Goal: Task Accomplishment & Management: Manage account settings

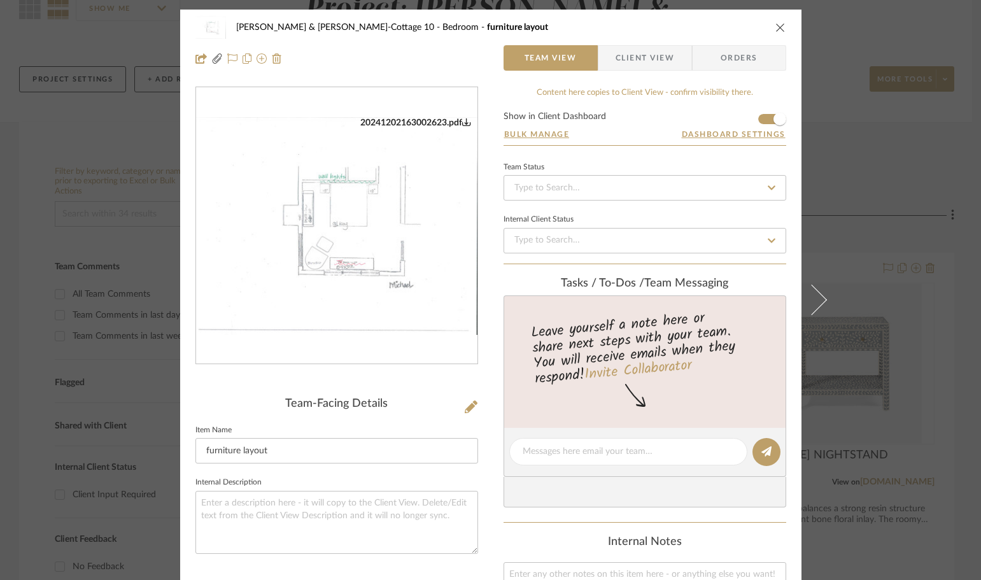
click at [861, 166] on div "[PERSON_NAME] & [PERSON_NAME]-Cottage 10 Bedroom furniture layout Team View Cli…" at bounding box center [490, 290] width 981 height 580
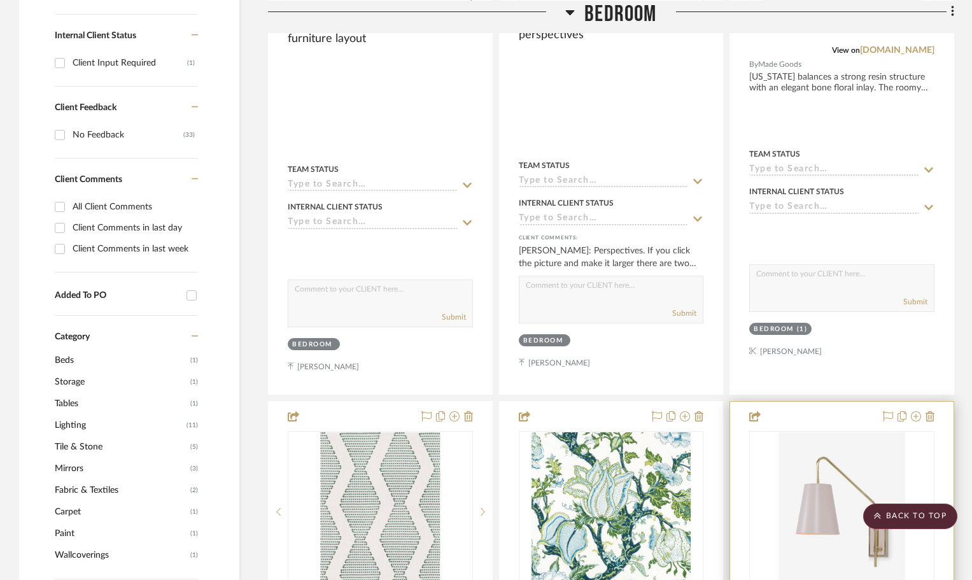
scroll to position [700, 0]
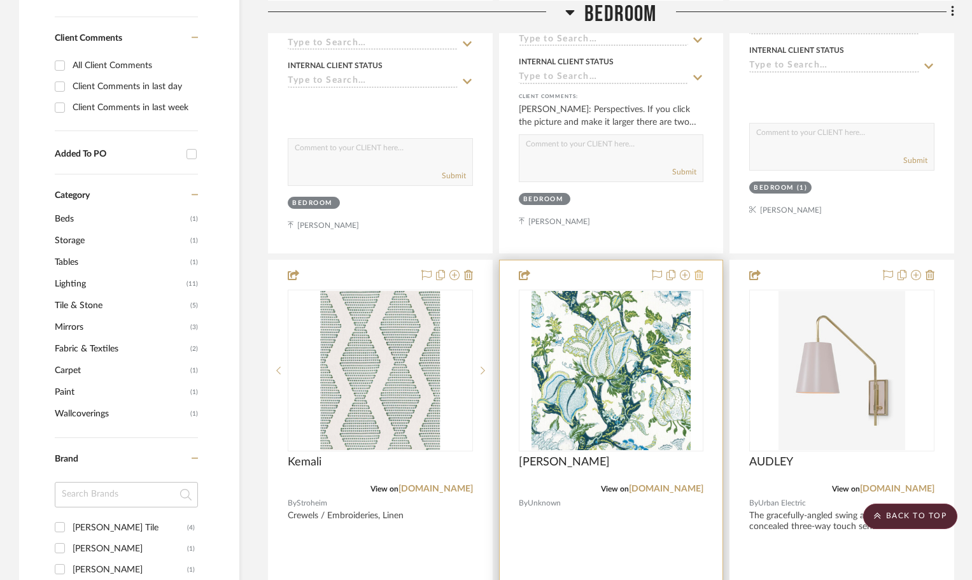
click at [701, 277] on icon at bounding box center [698, 275] width 9 height 10
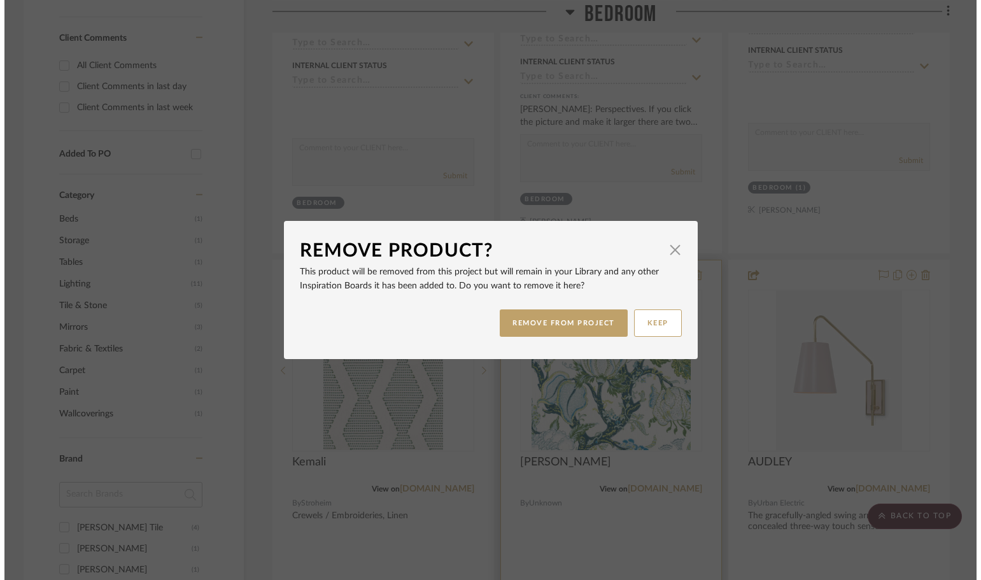
scroll to position [0, 0]
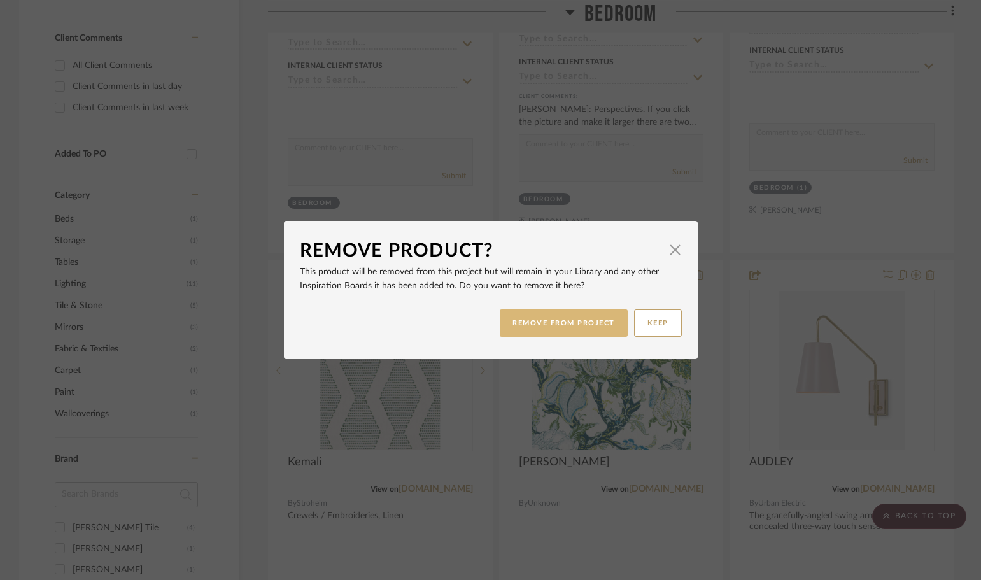
click at [588, 326] on button "REMOVE FROM PROJECT" at bounding box center [563, 322] width 128 height 27
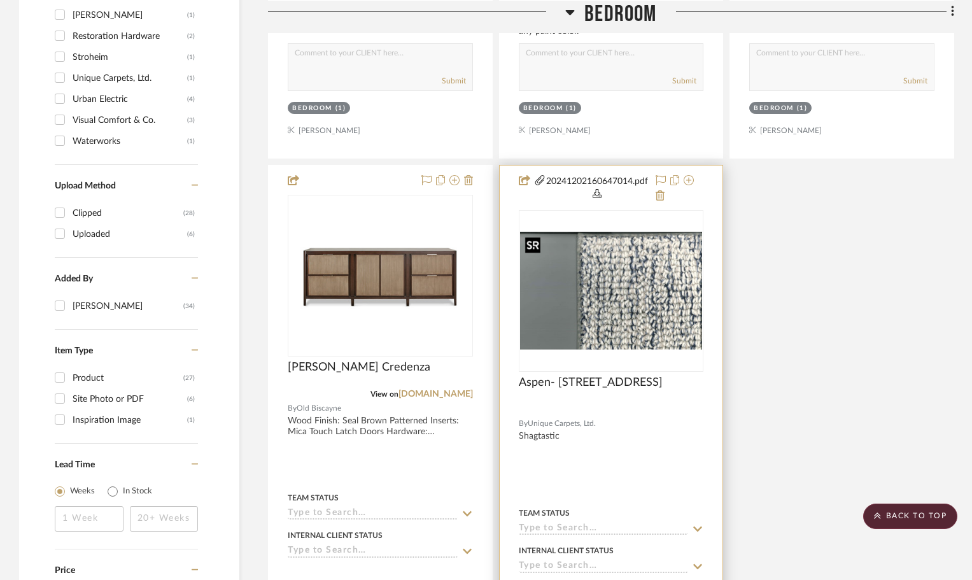
scroll to position [1400, 0]
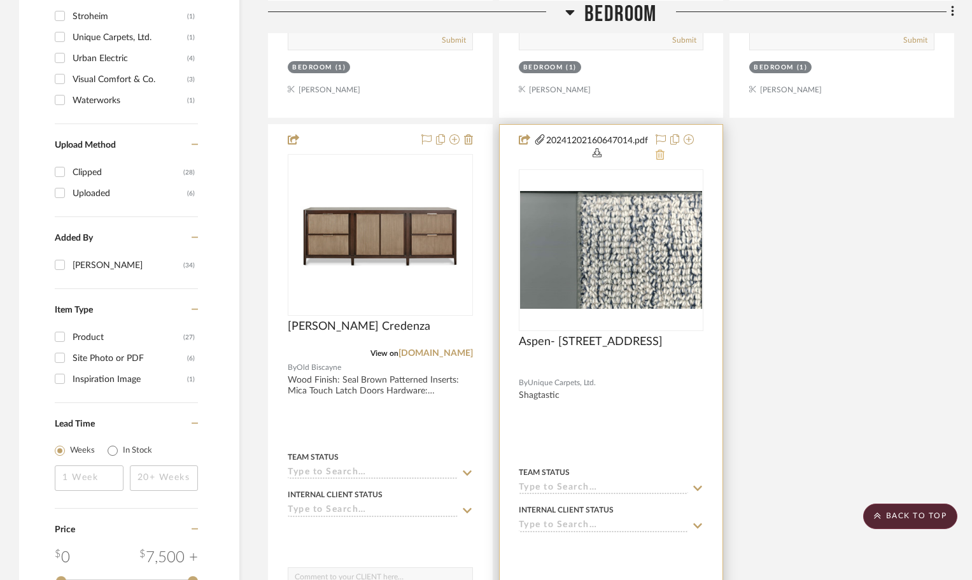
click at [662, 155] on icon at bounding box center [659, 155] width 9 height 10
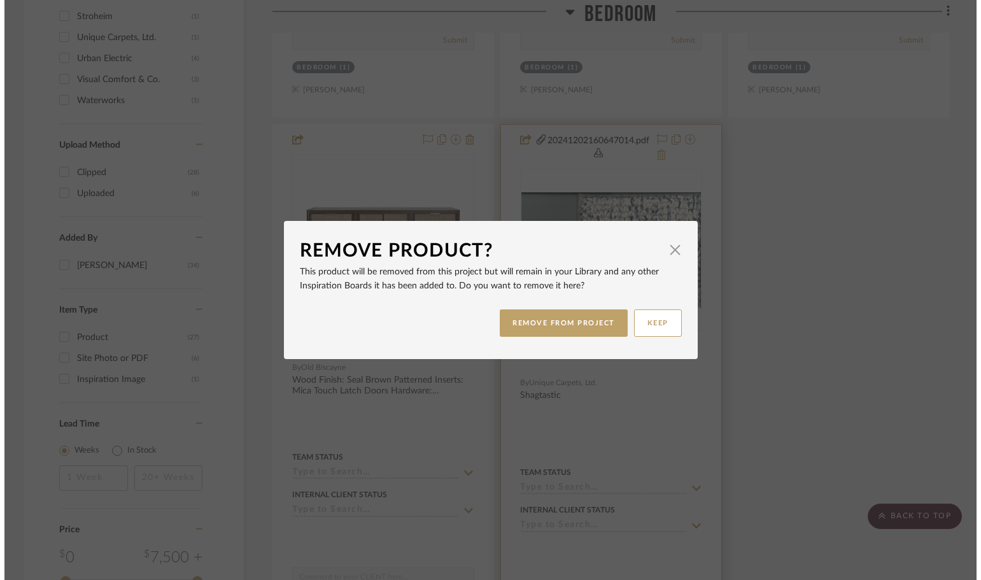
scroll to position [0, 0]
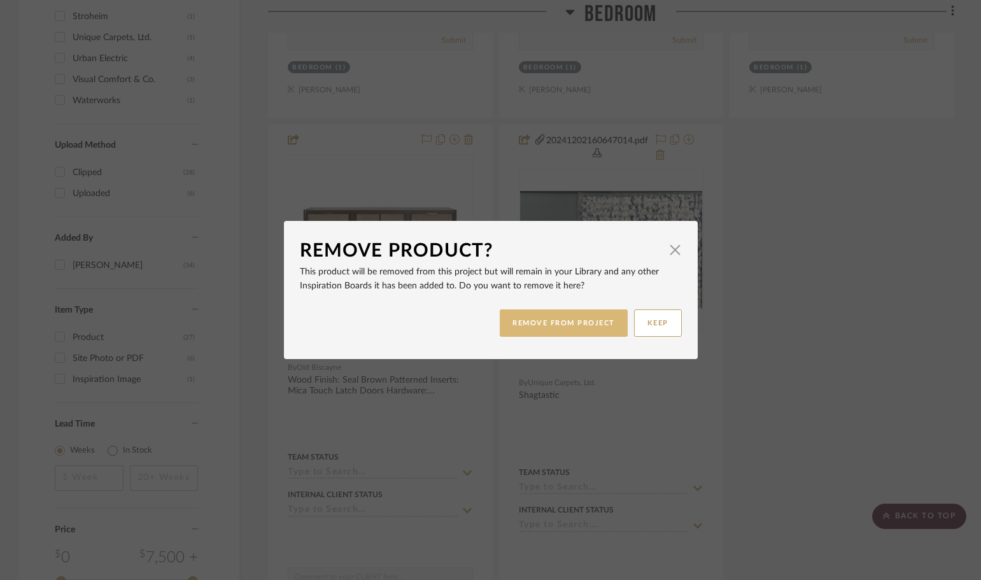
click at [588, 325] on button "REMOVE FROM PROJECT" at bounding box center [563, 322] width 128 height 27
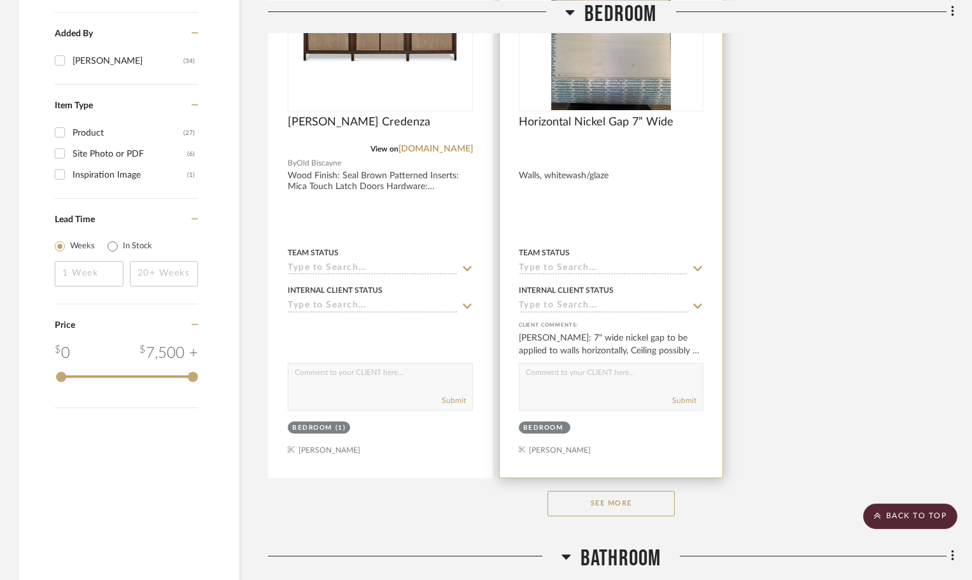
scroll to position [1718, 0]
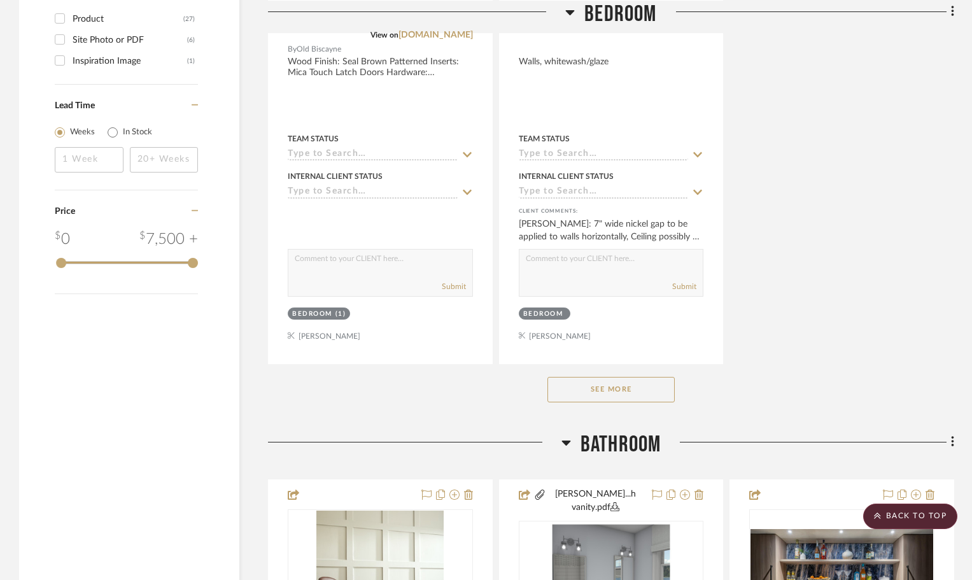
click at [636, 396] on button "See More" at bounding box center [610, 389] width 127 height 25
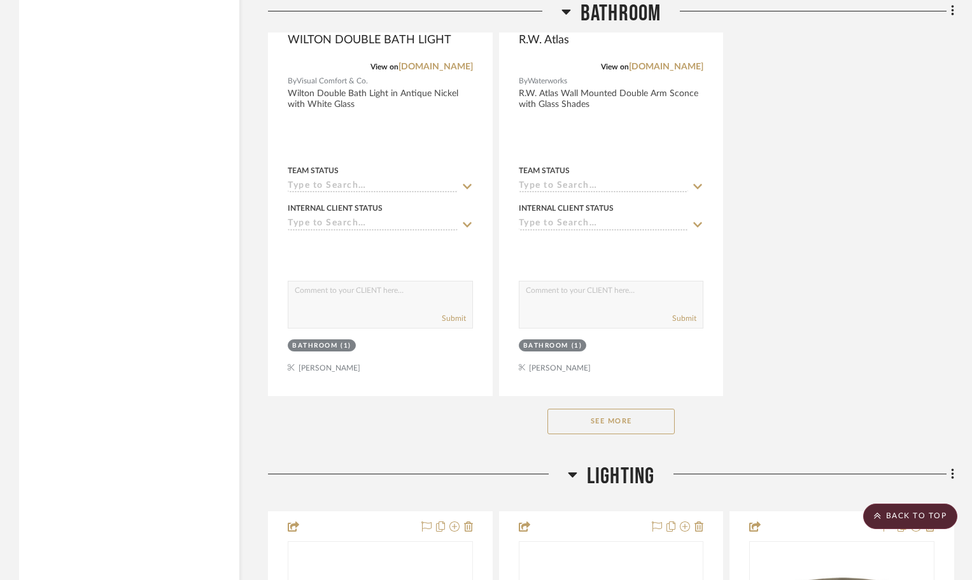
scroll to position [3563, 0]
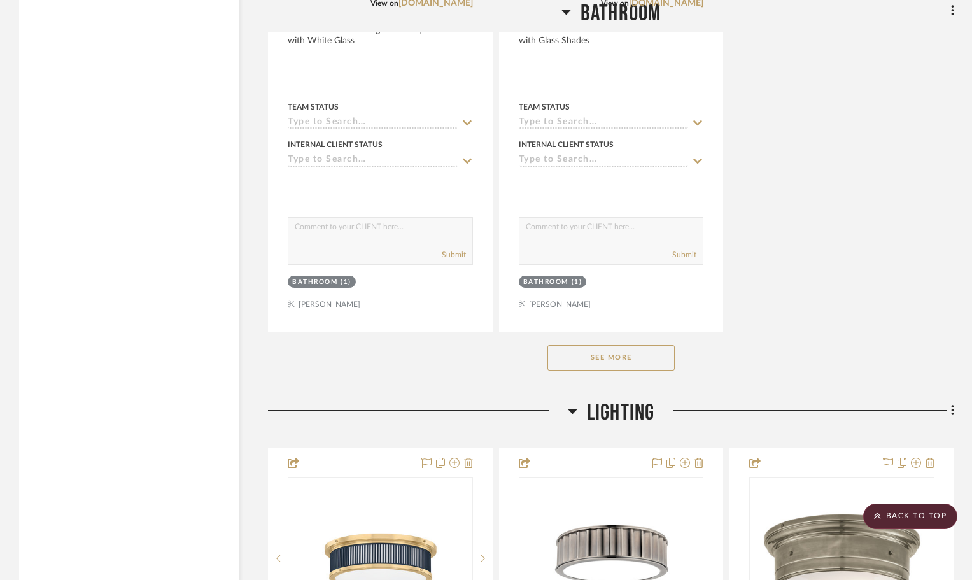
click at [650, 345] on button "See More" at bounding box center [610, 357] width 127 height 25
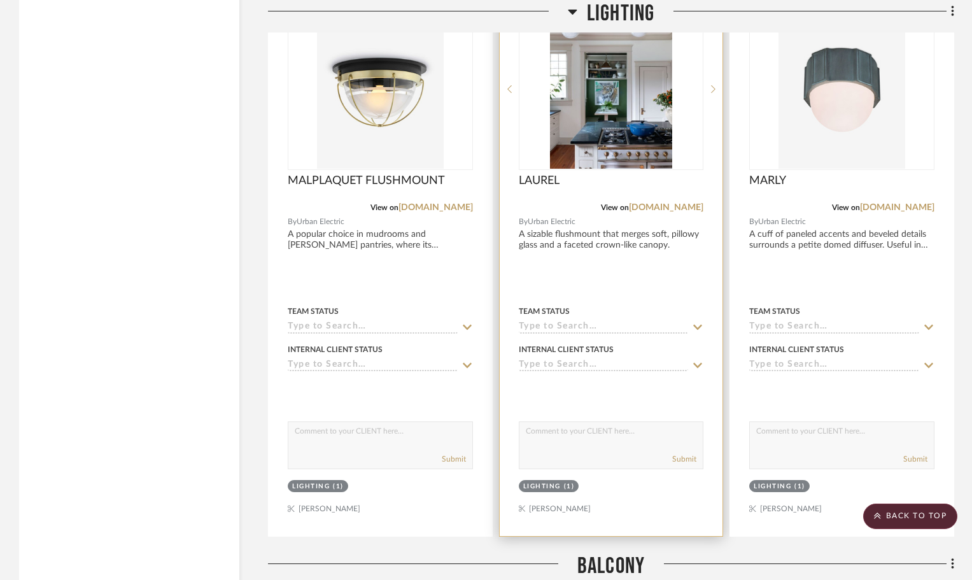
scroll to position [6476, 0]
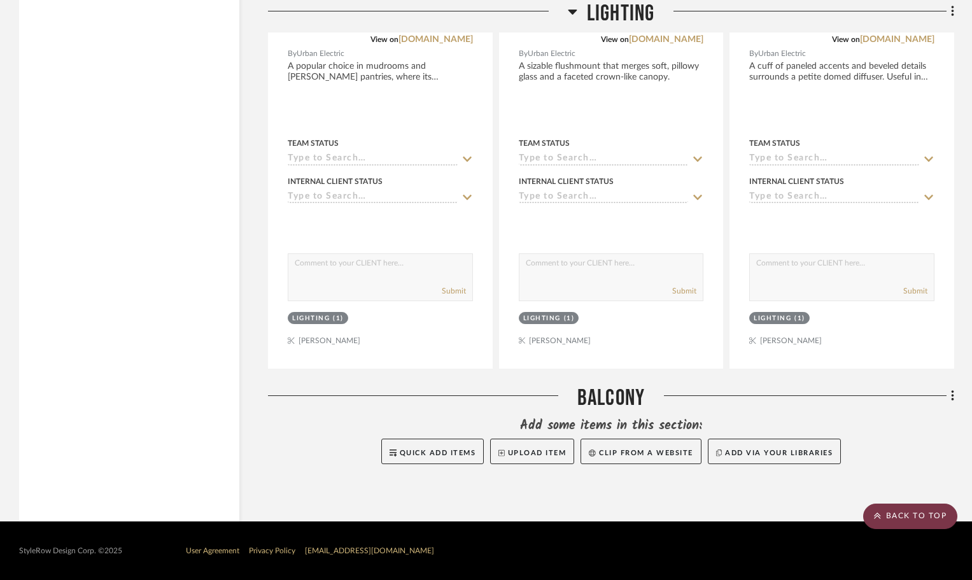
click at [893, 520] on scroll-to-top-button "BACK TO TOP" at bounding box center [910, 515] width 94 height 25
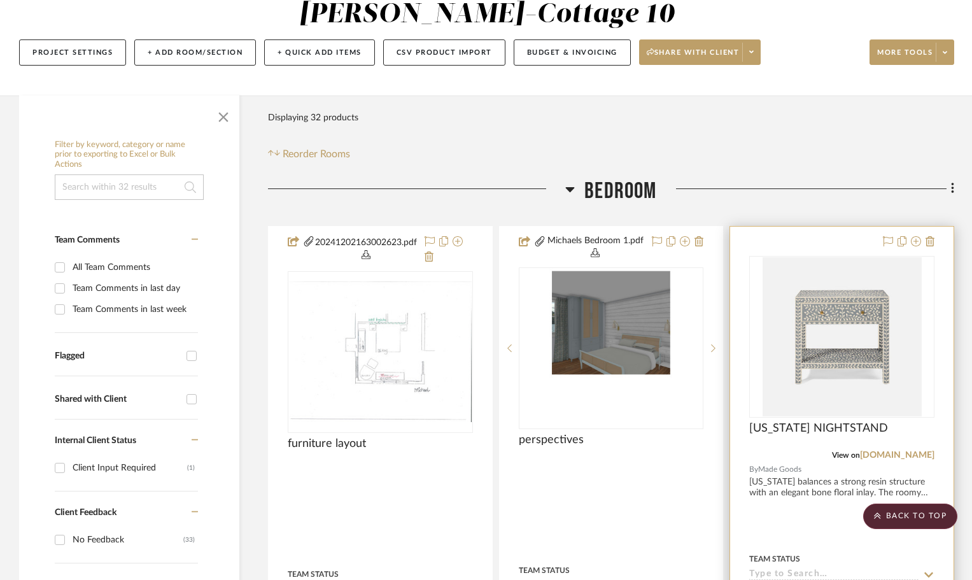
scroll to position [0, 0]
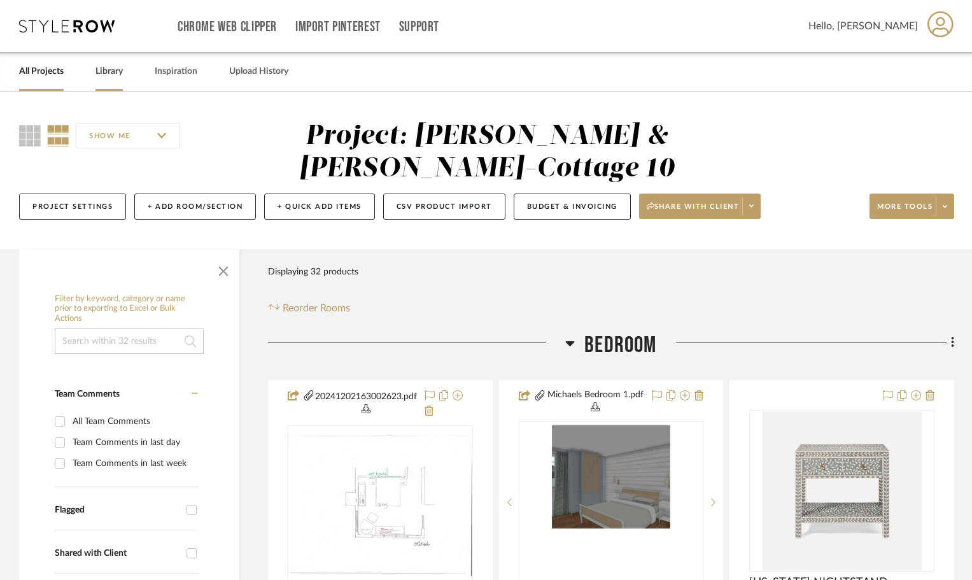
click at [106, 71] on link "Library" at bounding box center [108, 71] width 27 height 17
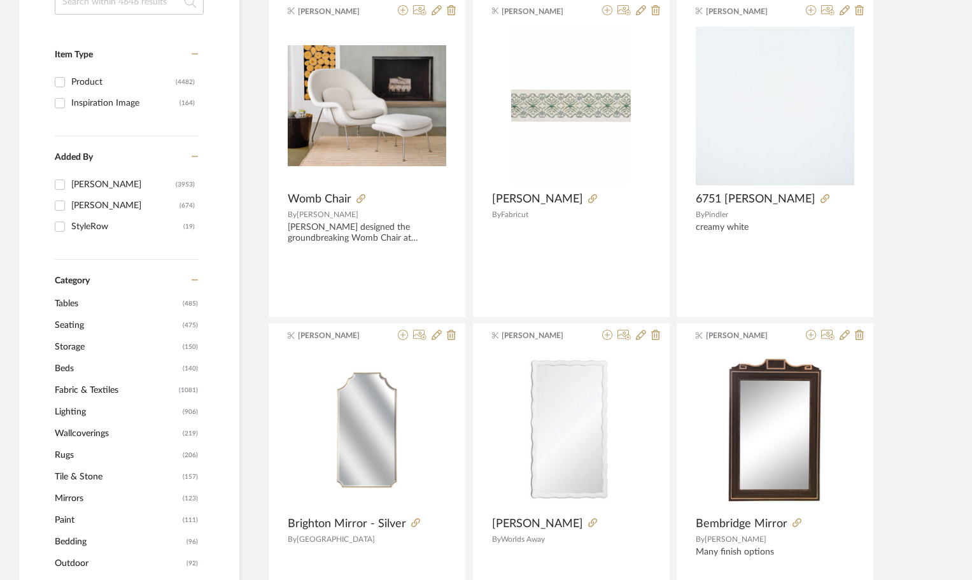
scroll to position [255, 0]
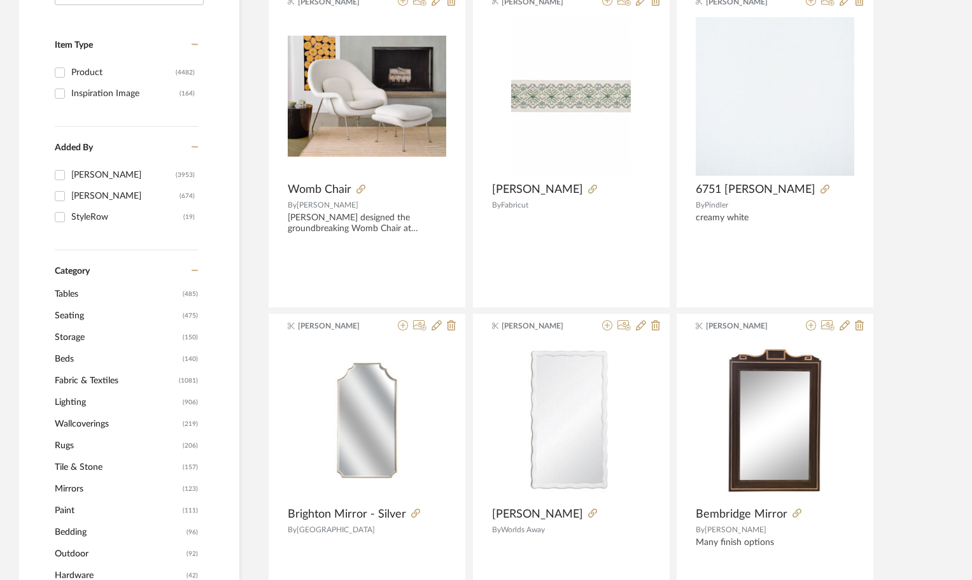
click at [60, 316] on span "Seating" at bounding box center [117, 316] width 125 height 22
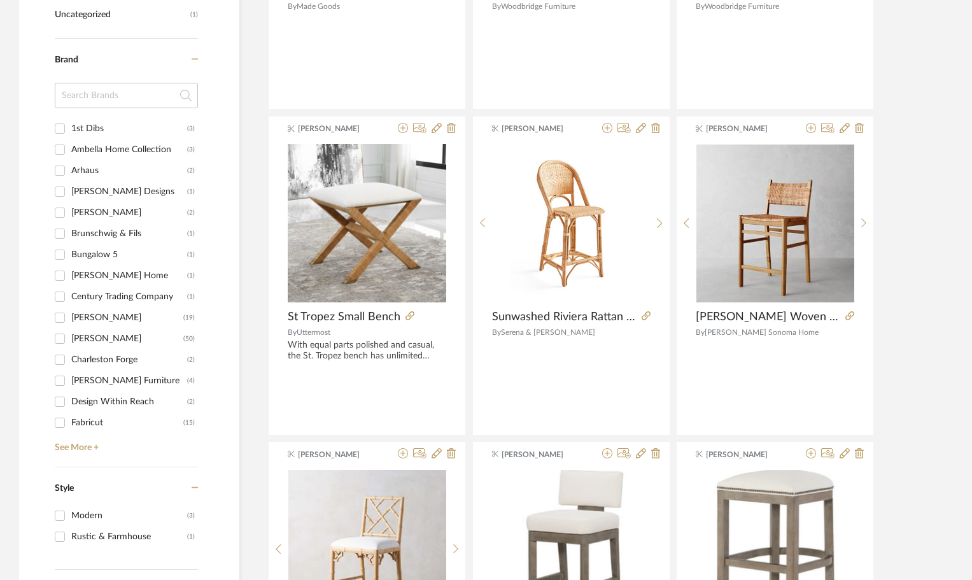
scroll to position [1164, 0]
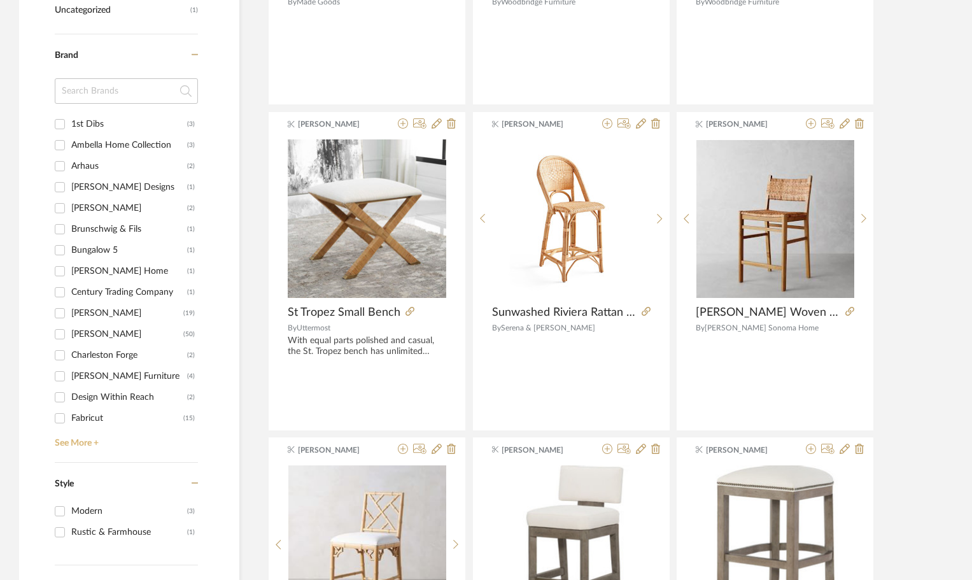
click at [87, 442] on link "See More +" at bounding box center [125, 438] width 146 height 20
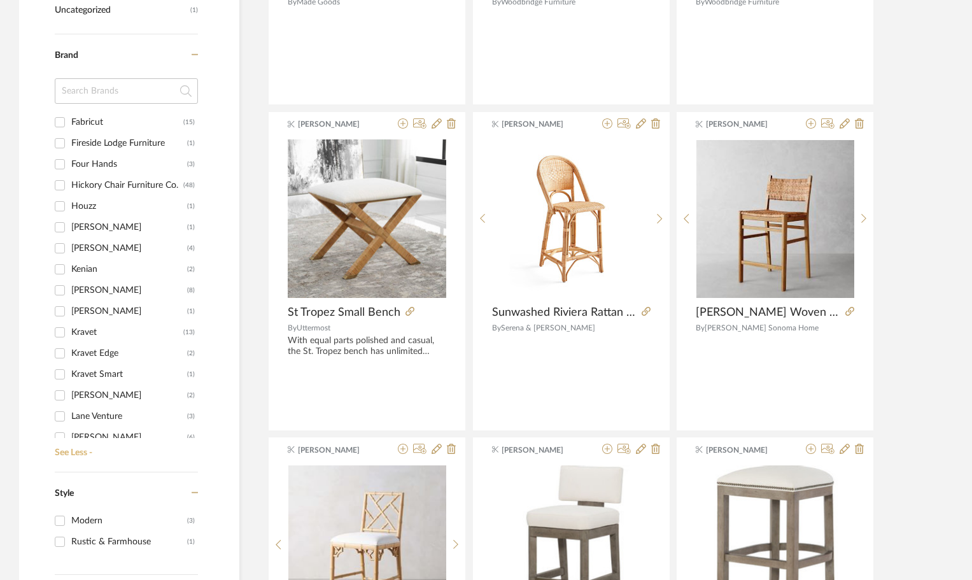
scroll to position [318, 0]
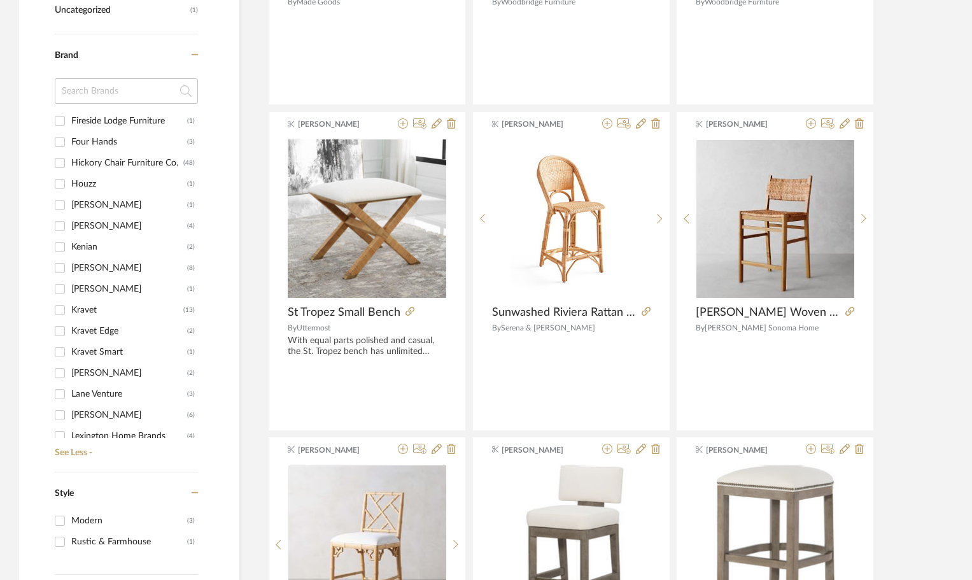
click at [60, 162] on input "Hickory Chair Furniture Co. (48)" at bounding box center [60, 163] width 20 height 20
checkbox input "true"
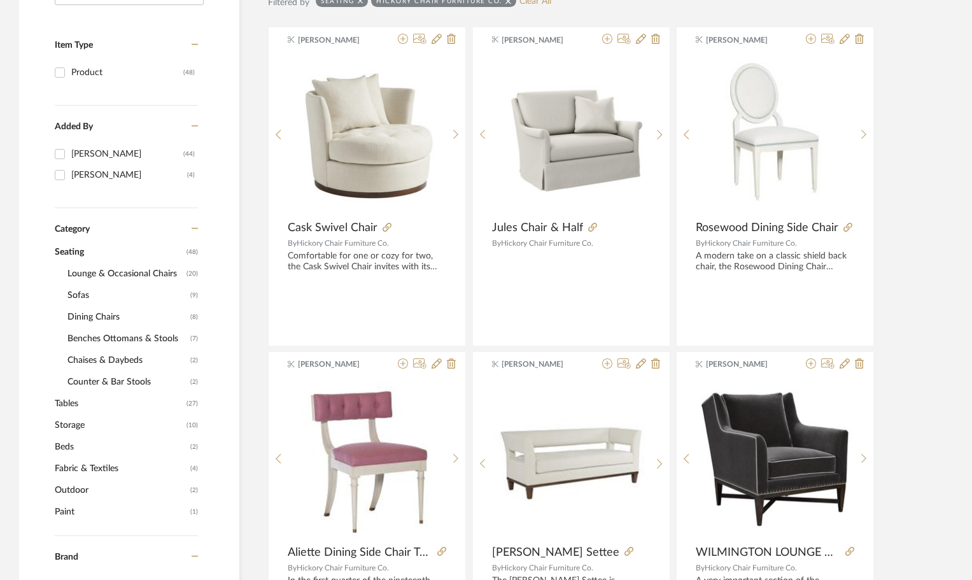
scroll to position [210, 0]
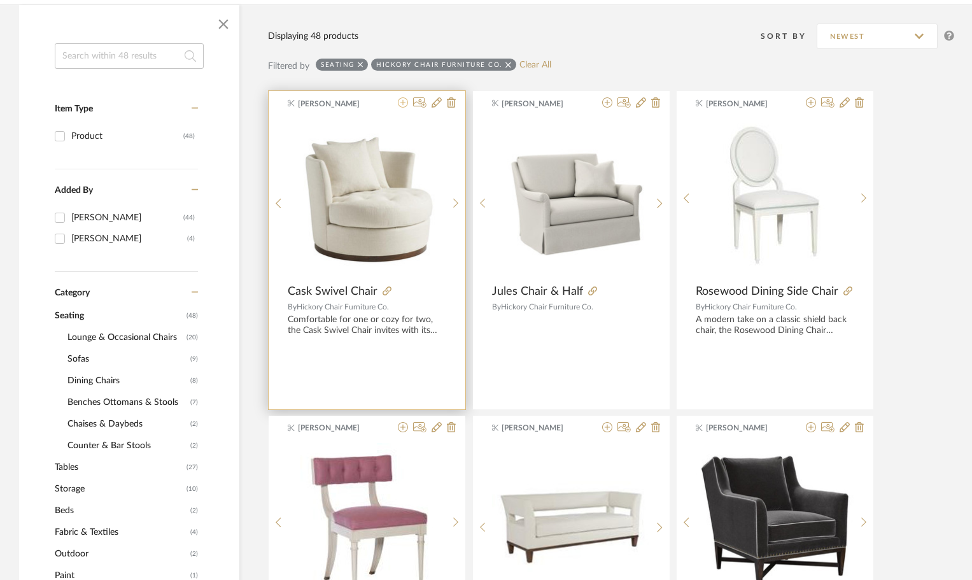
click at [401, 102] on icon at bounding box center [403, 102] width 10 height 10
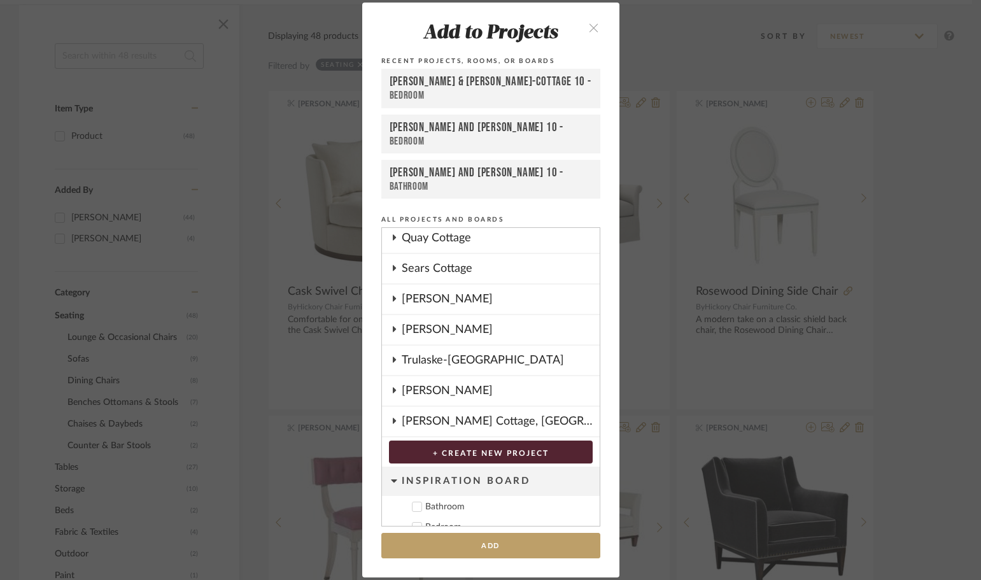
scroll to position [609, 0]
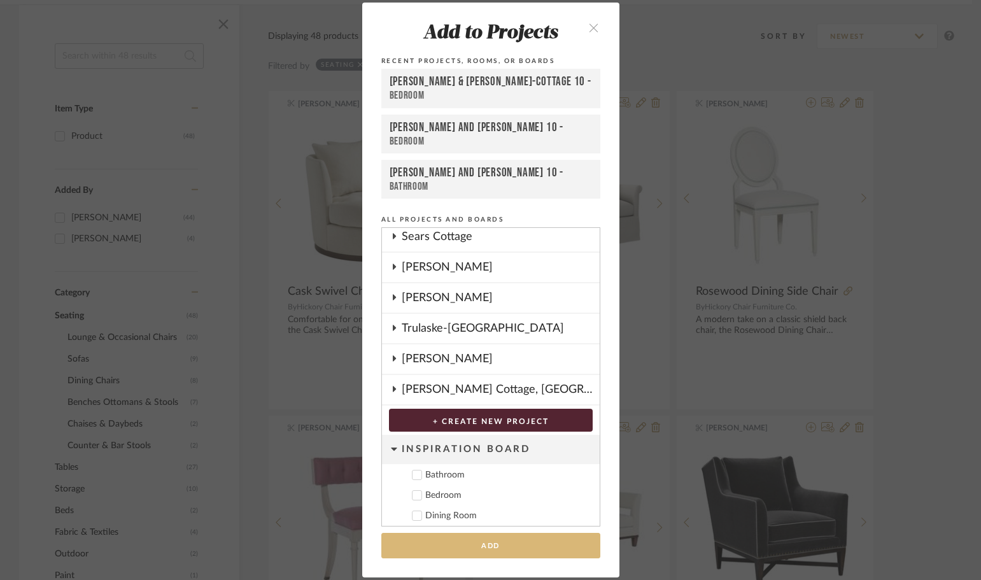
click at [526, 541] on button "Add" at bounding box center [490, 546] width 219 height 26
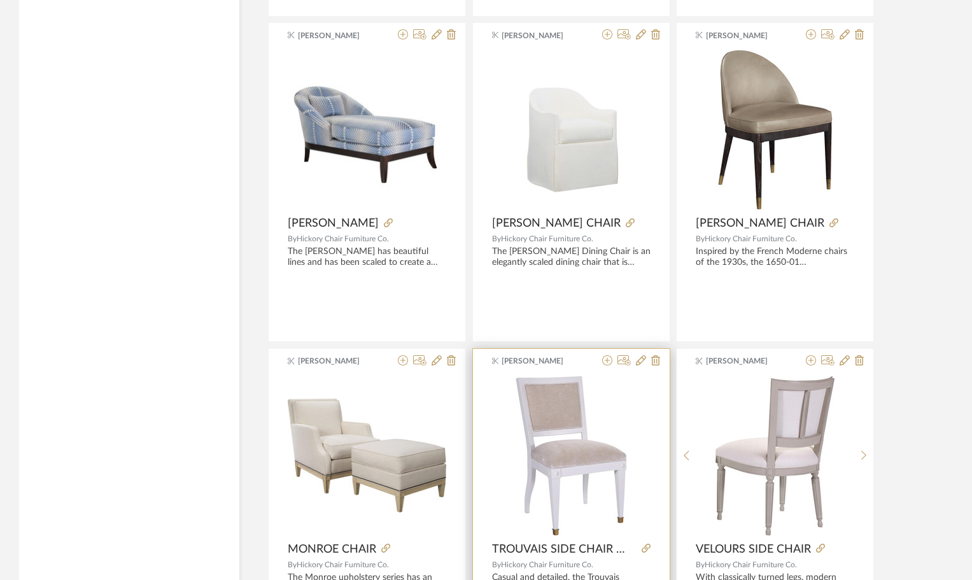
scroll to position [3754, 0]
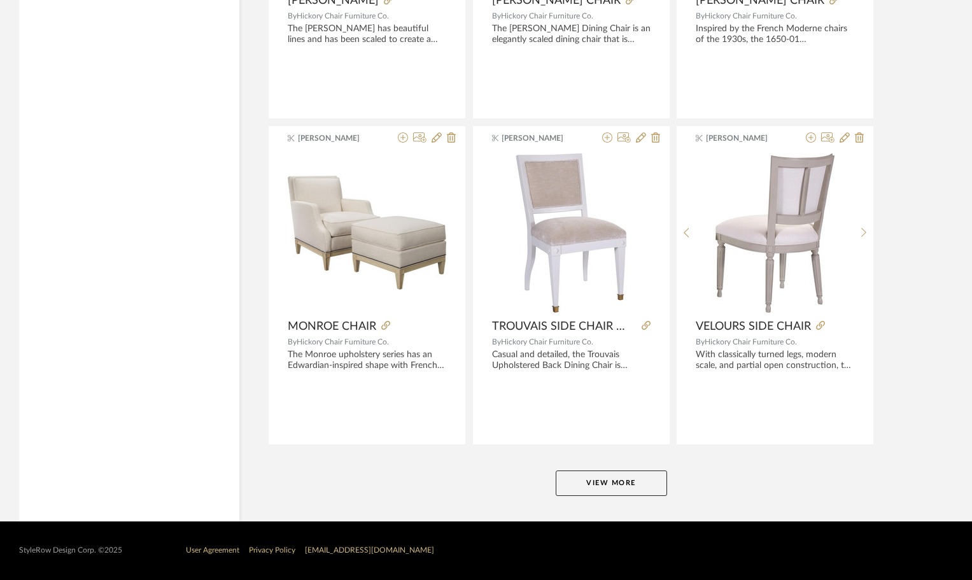
click at [621, 478] on button "View More" at bounding box center [610, 482] width 111 height 25
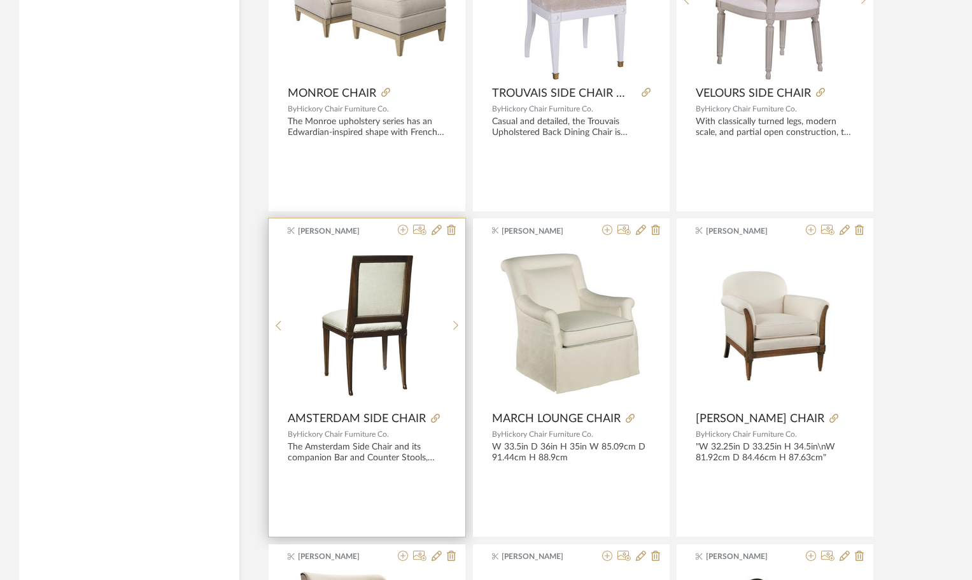
scroll to position [3732, 0]
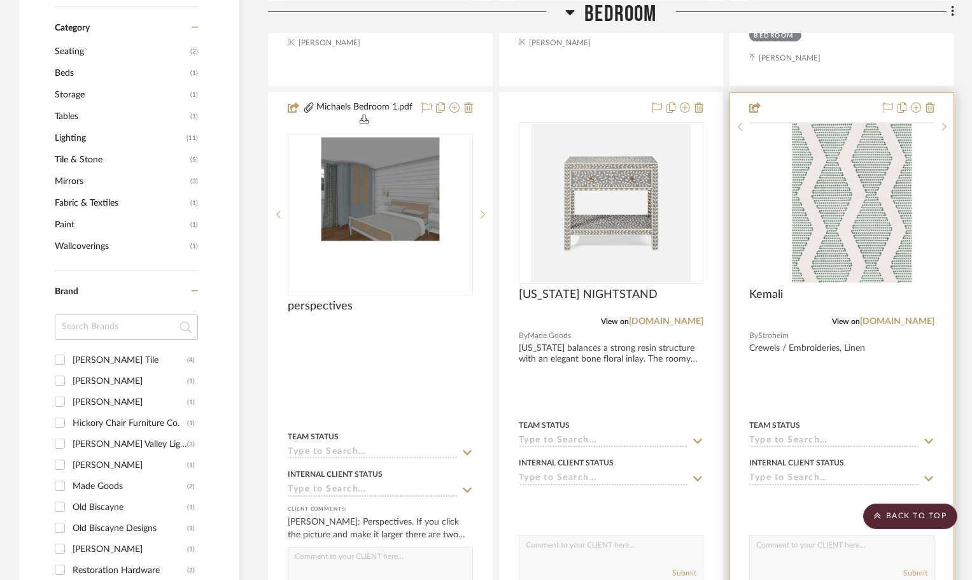
scroll to position [891, 0]
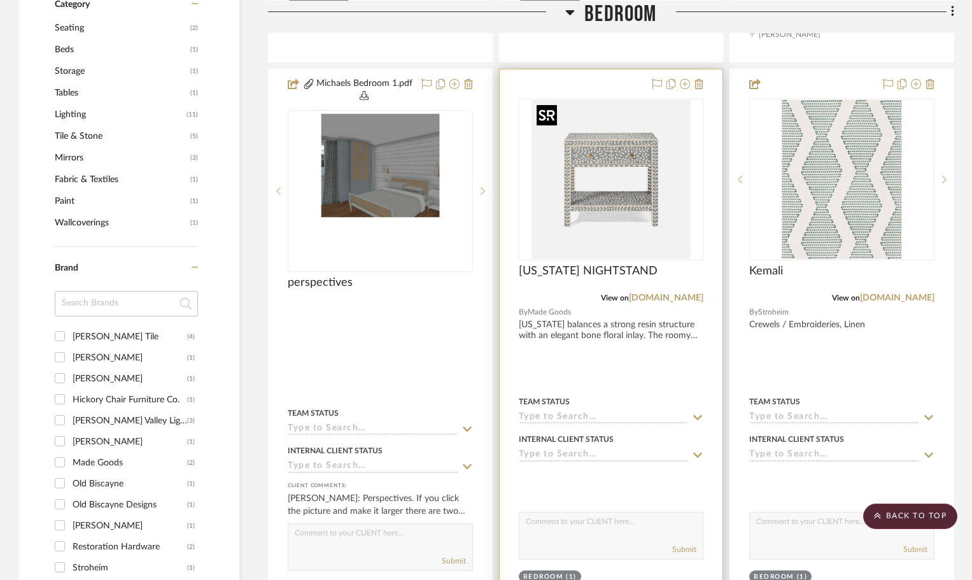
click at [0, 0] on img at bounding box center [0, 0] width 0 height 0
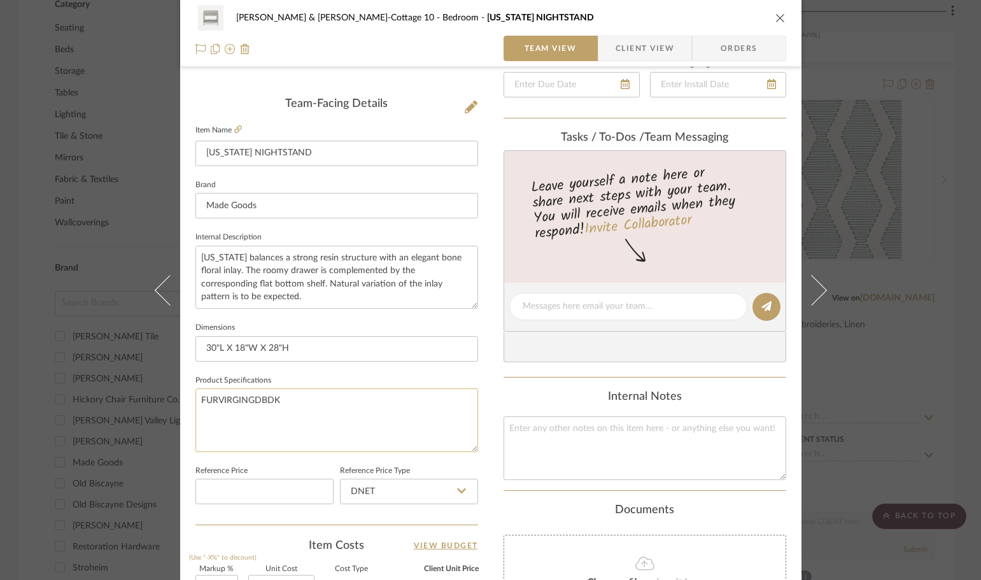
scroll to position [318, 0]
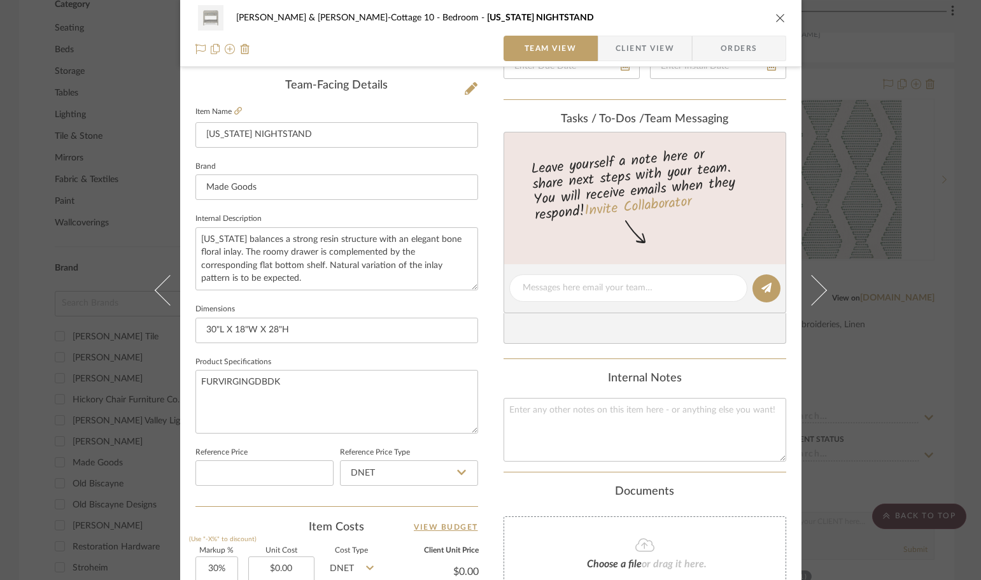
click at [851, 377] on div "[PERSON_NAME] & [PERSON_NAME]-Cottage 10 Bedroom [US_STATE] NIGHTSTAND Team Vie…" at bounding box center [490, 290] width 981 height 580
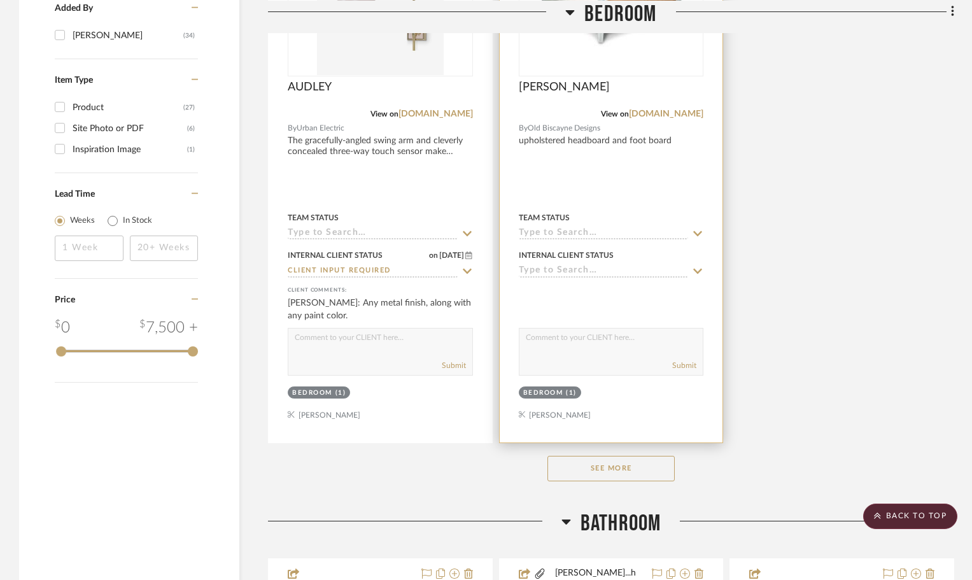
scroll to position [1718, 0]
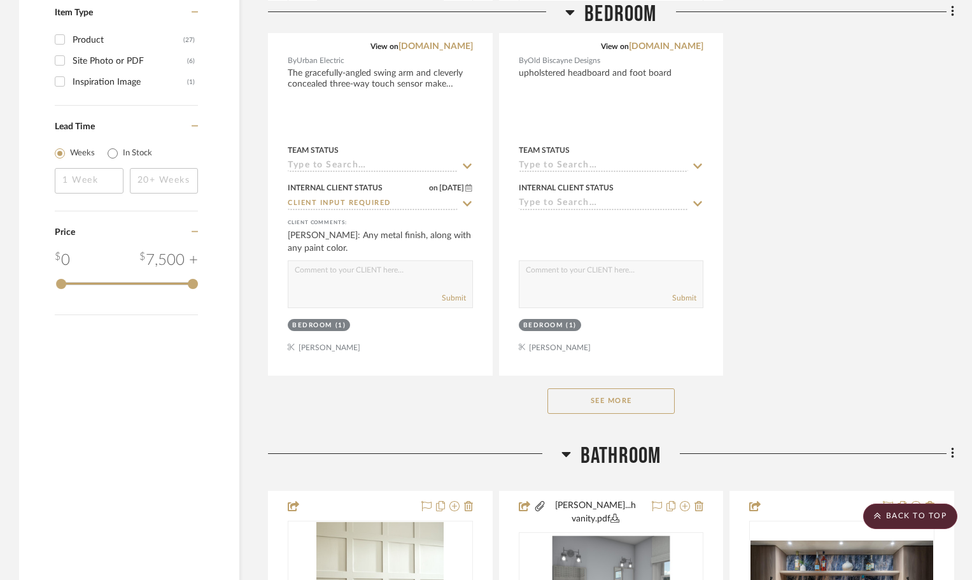
click at [613, 401] on button "See More" at bounding box center [610, 400] width 127 height 25
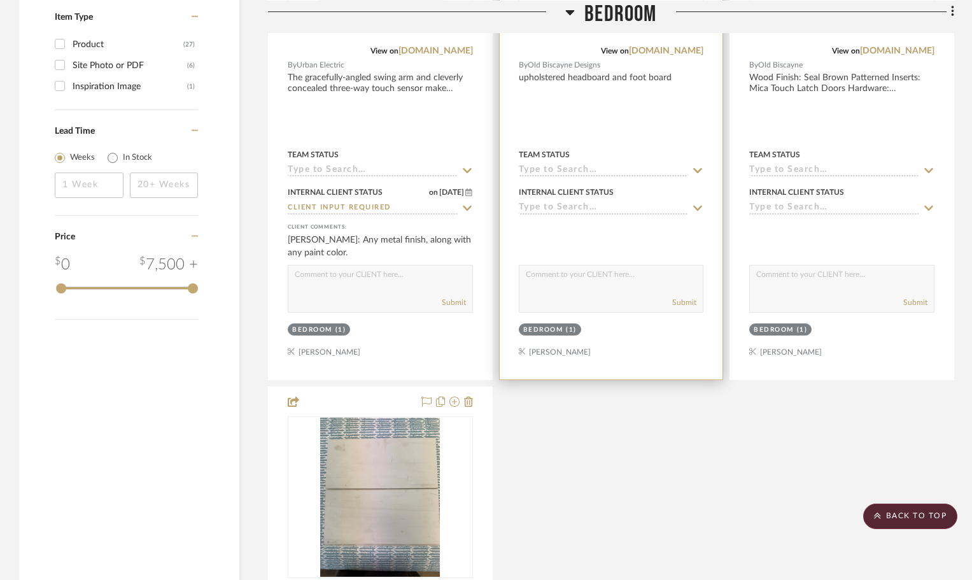
scroll to position [1400, 0]
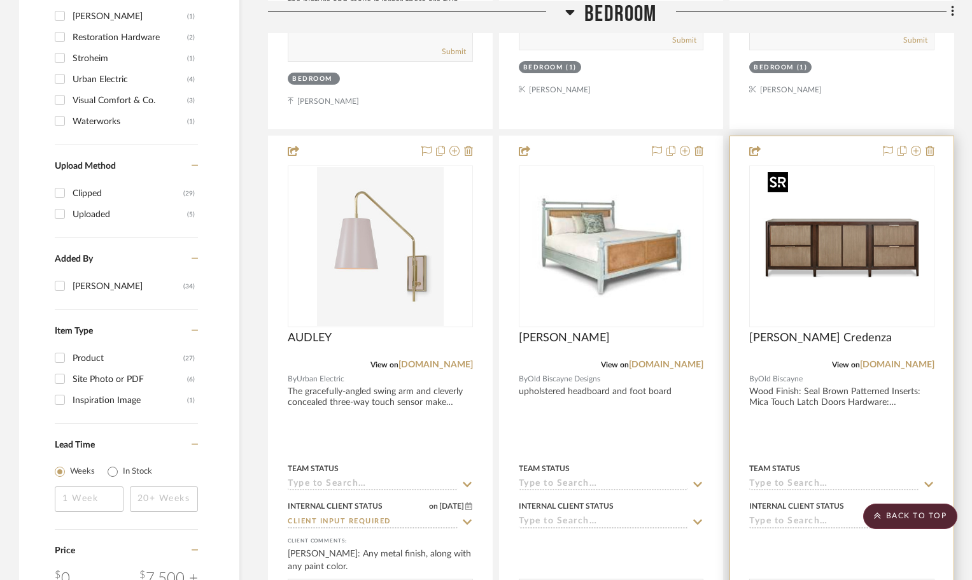
click at [0, 0] on img at bounding box center [0, 0] width 0 height 0
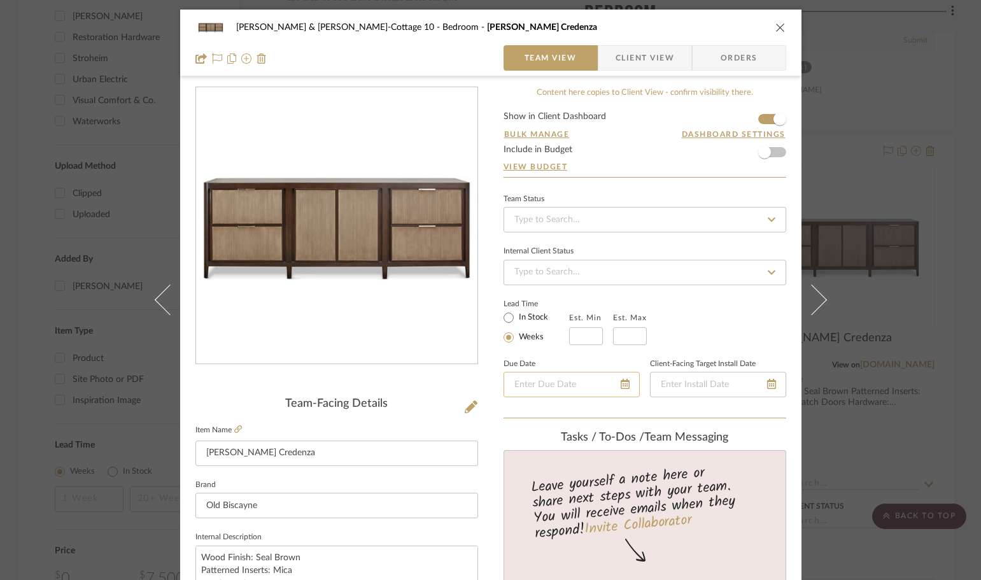
scroll to position [127, 0]
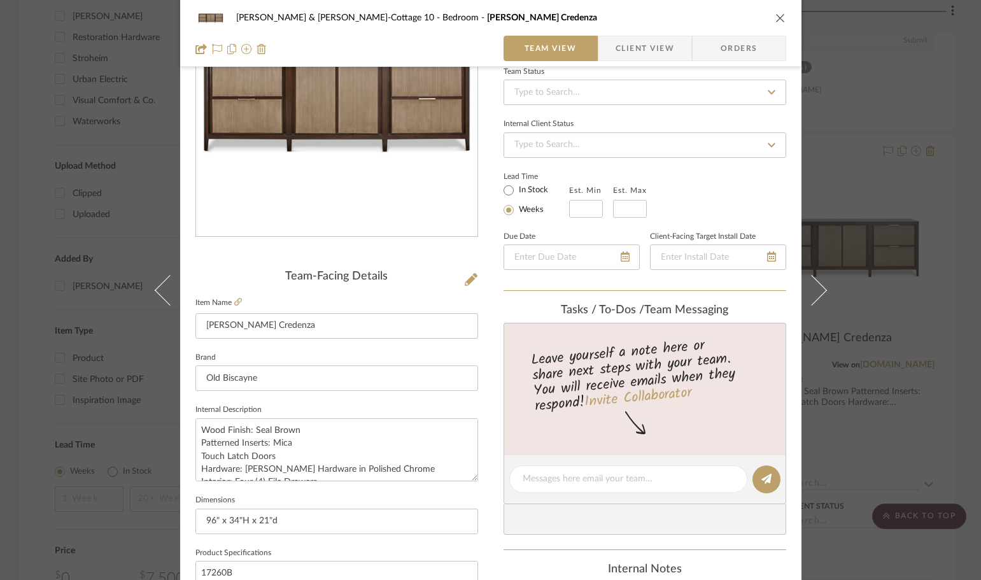
click at [885, 309] on div "[PERSON_NAME] & [PERSON_NAME] 10 Bedroom [PERSON_NAME] Credenza Team View Clien…" at bounding box center [490, 290] width 981 height 580
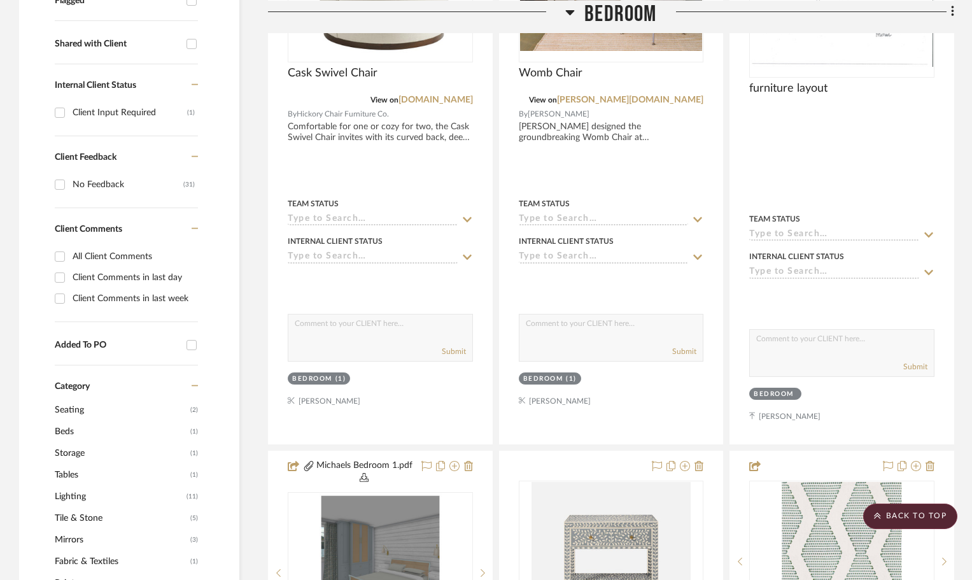
scroll to position [255, 0]
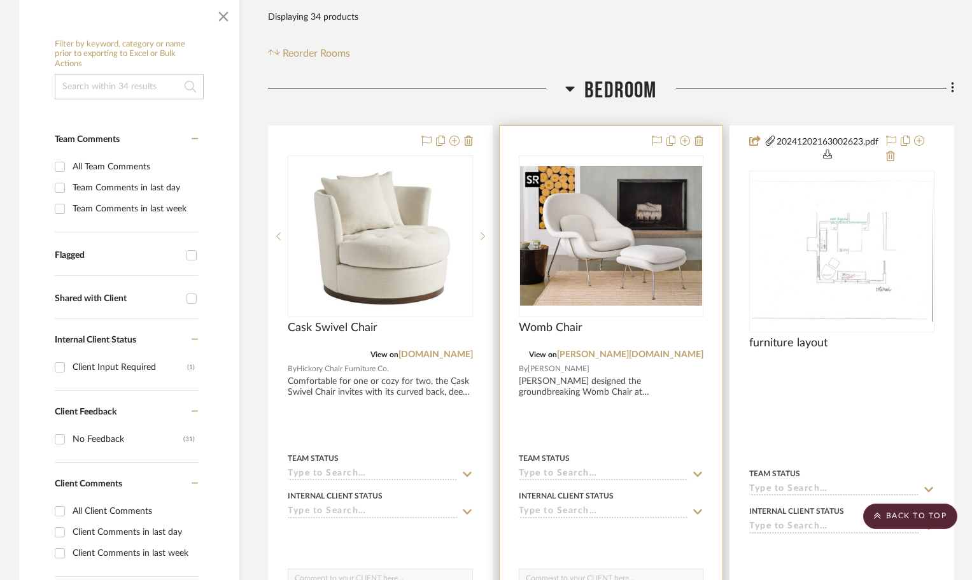
click at [592, 286] on img "0" at bounding box center [611, 235] width 183 height 139
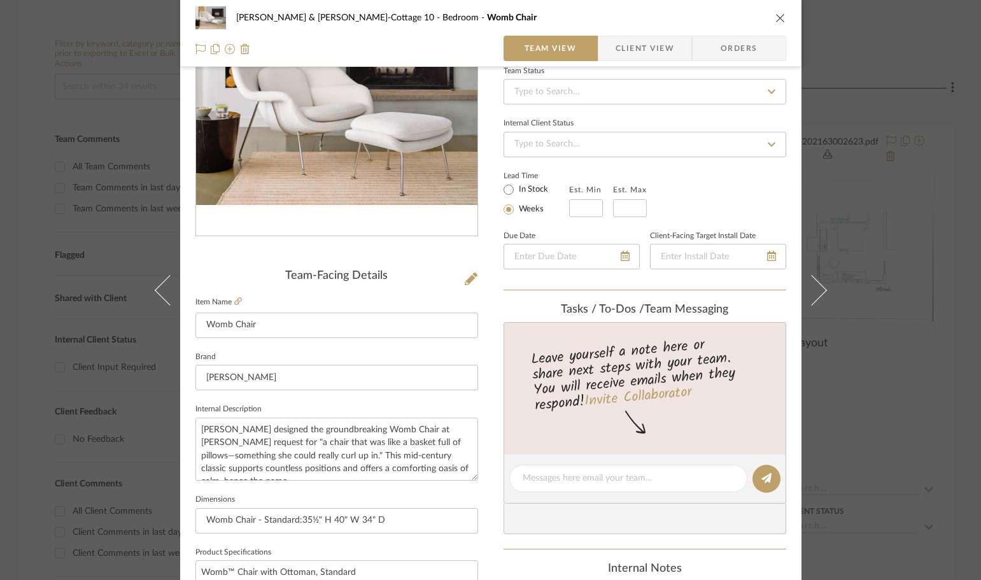
scroll to position [64, 0]
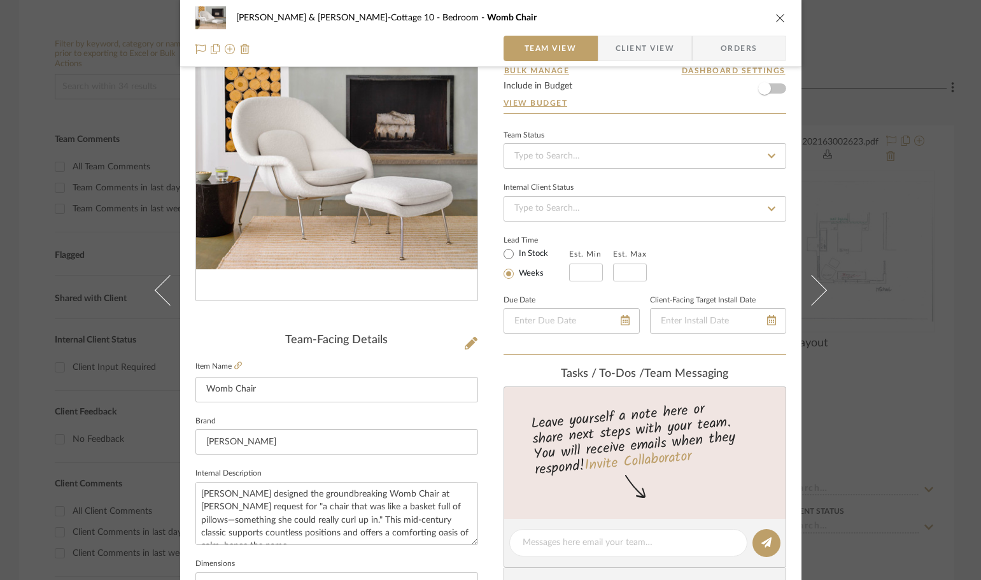
click at [775, 14] on icon "close" at bounding box center [780, 18] width 10 height 10
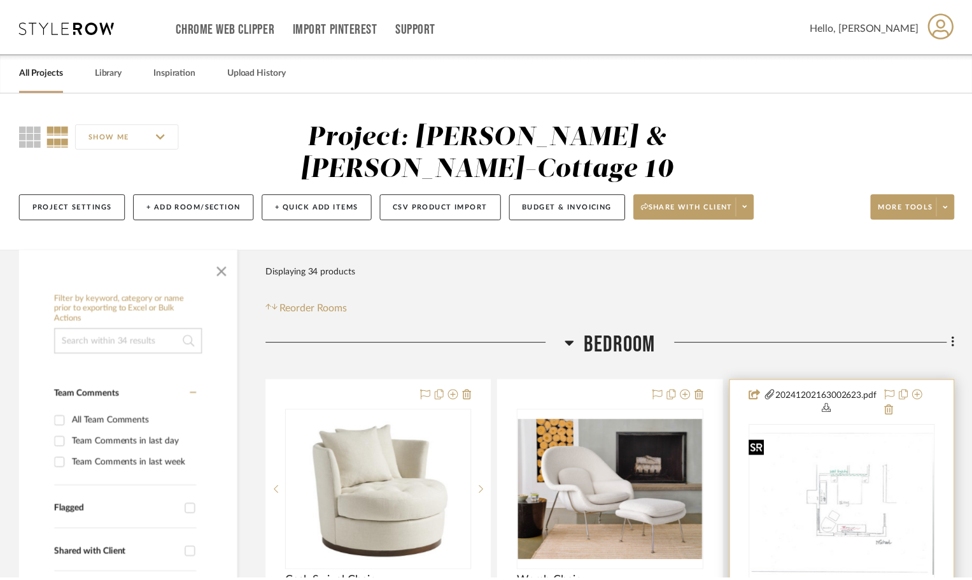
scroll to position [255, 0]
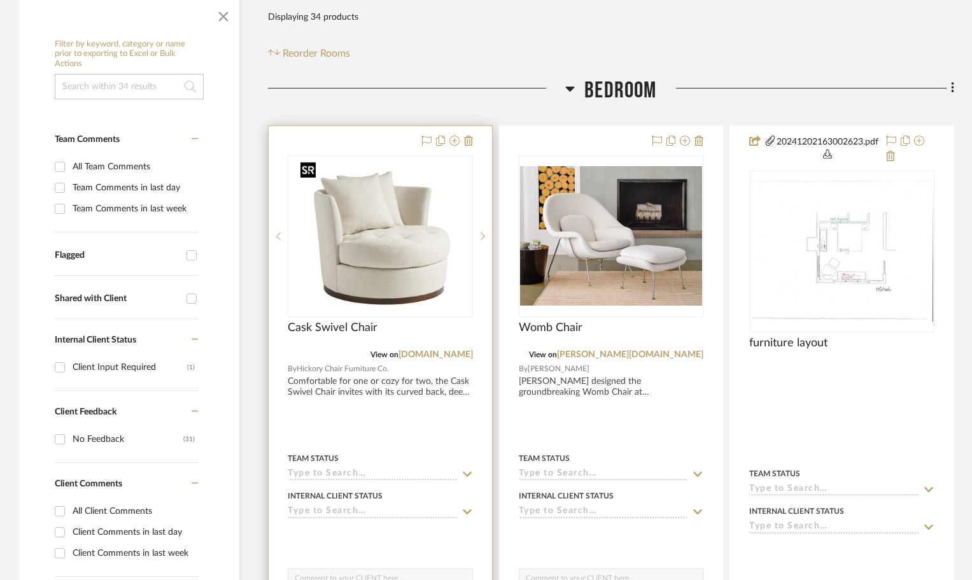
click at [384, 245] on img "0" at bounding box center [379, 236] width 169 height 159
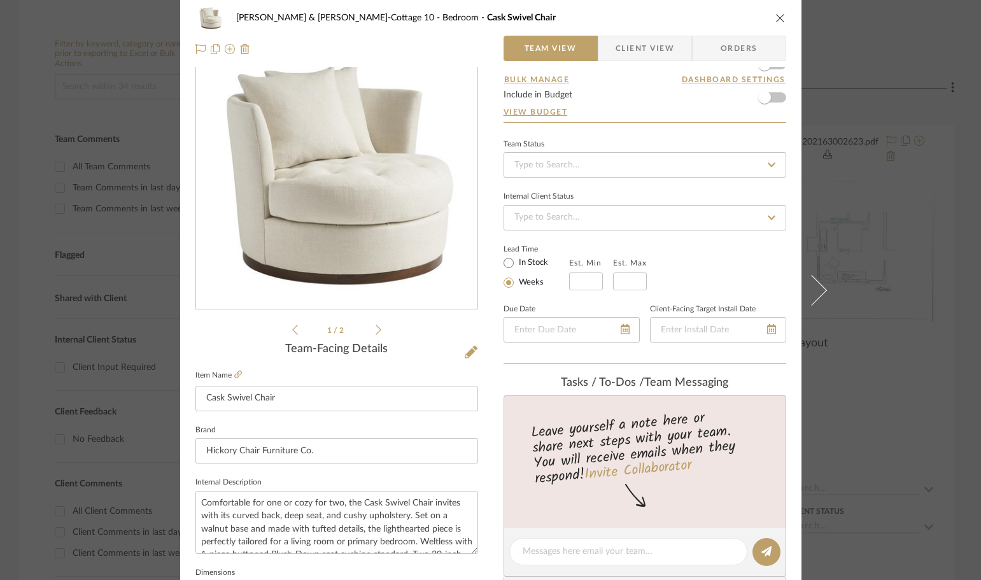
scroll to position [0, 0]
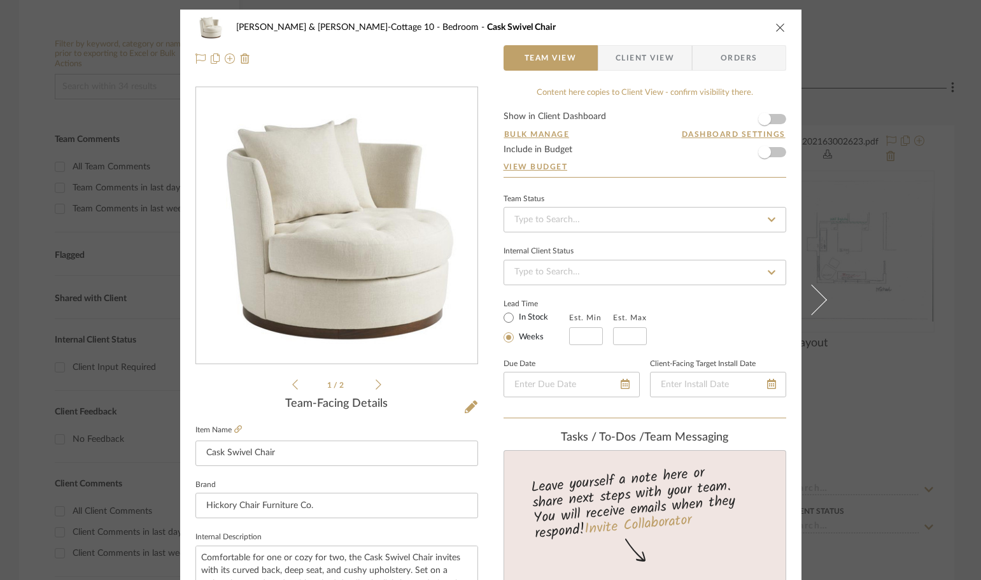
click at [376, 381] on icon at bounding box center [378, 384] width 6 height 11
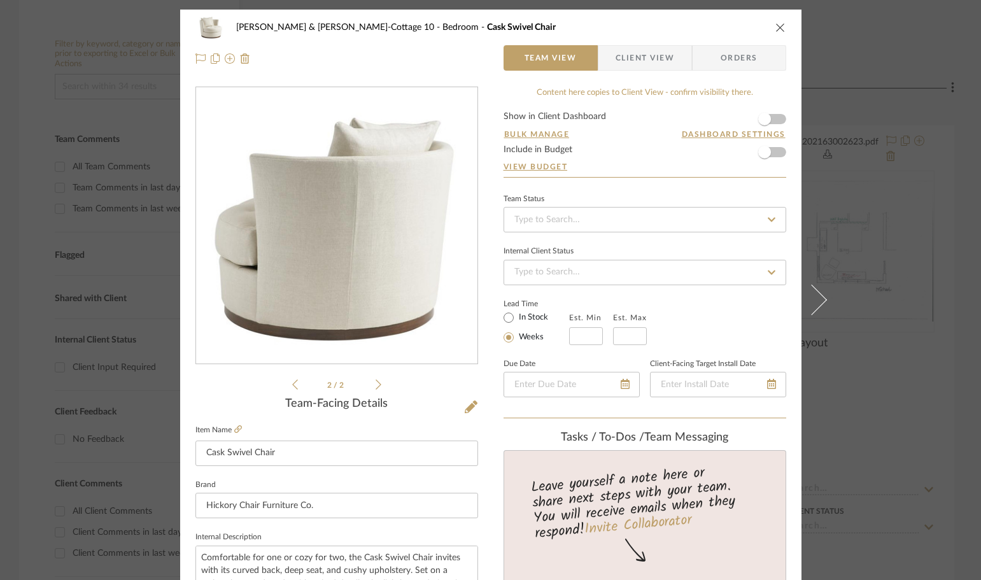
click at [777, 25] on icon "close" at bounding box center [780, 27] width 10 height 10
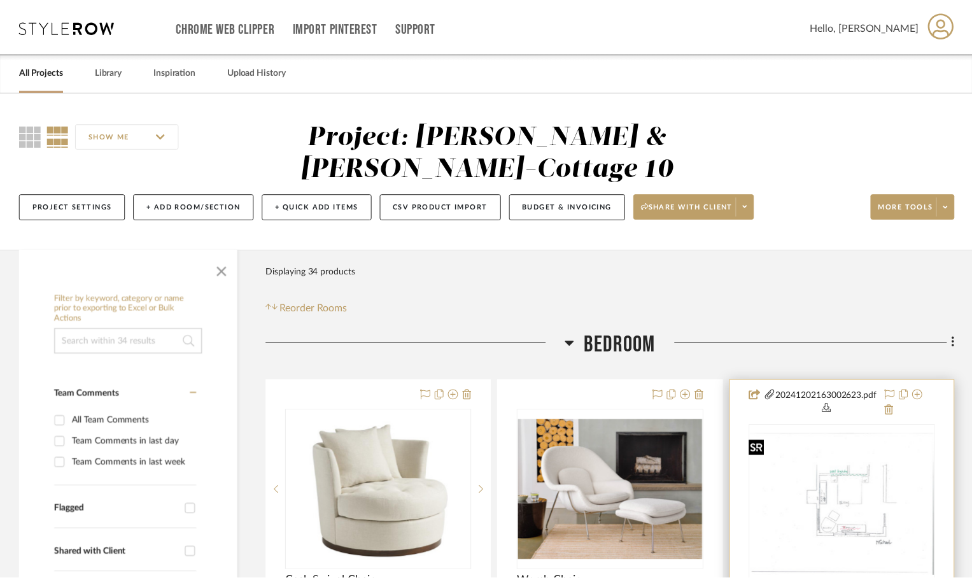
scroll to position [255, 0]
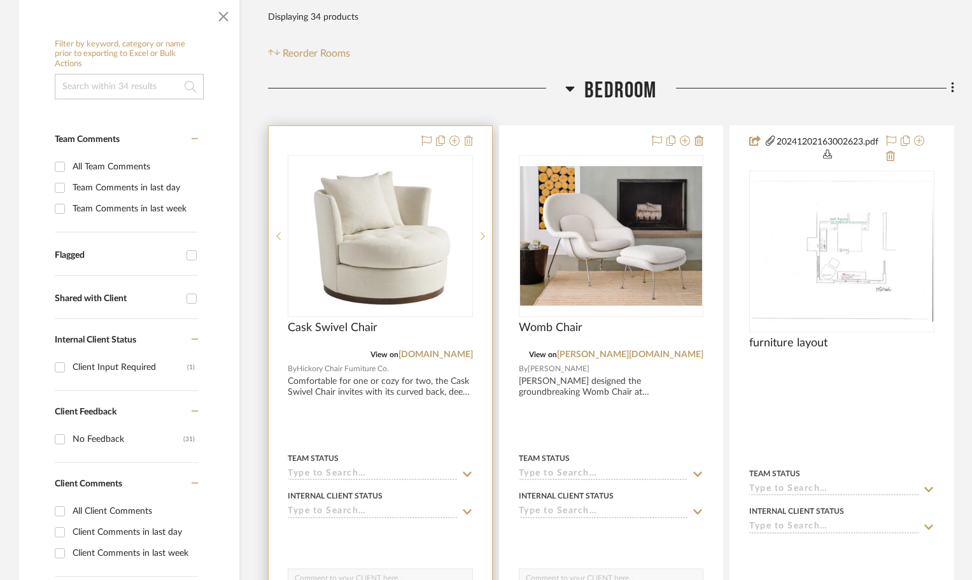
click at [469, 136] on icon at bounding box center [468, 141] width 9 height 10
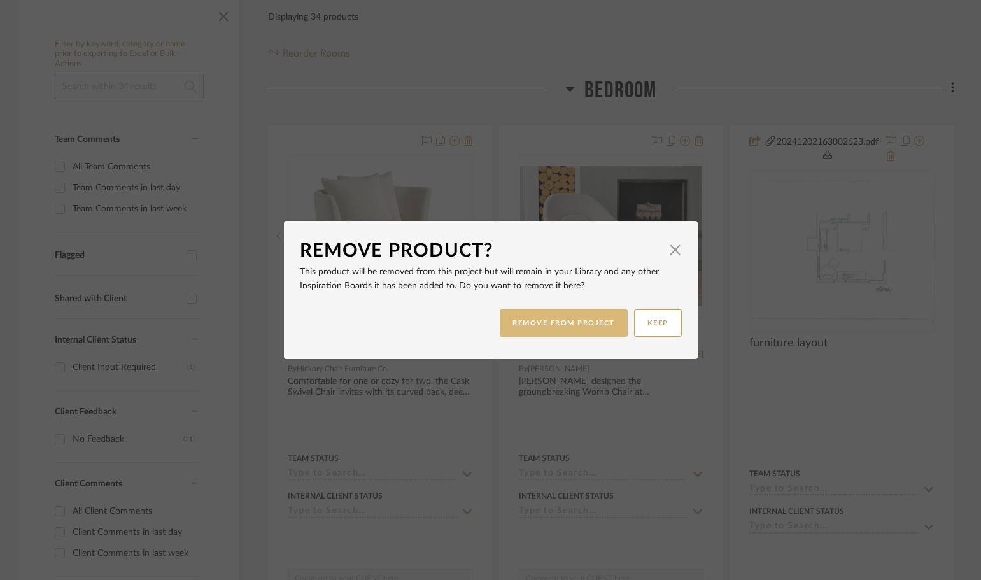
click at [556, 321] on button "REMOVE FROM PROJECT" at bounding box center [563, 322] width 128 height 27
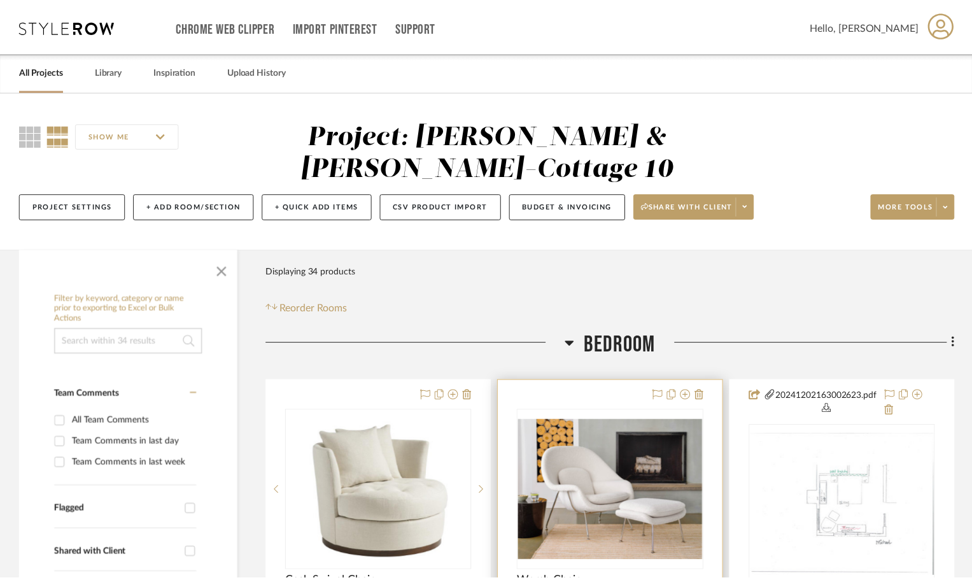
scroll to position [255, 0]
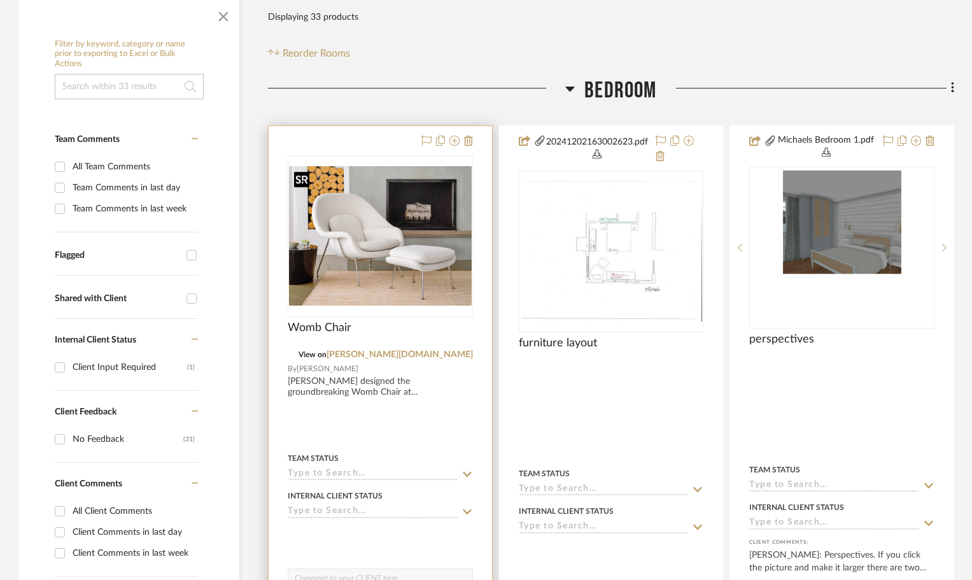
click at [405, 262] on img "0" at bounding box center [380, 235] width 183 height 139
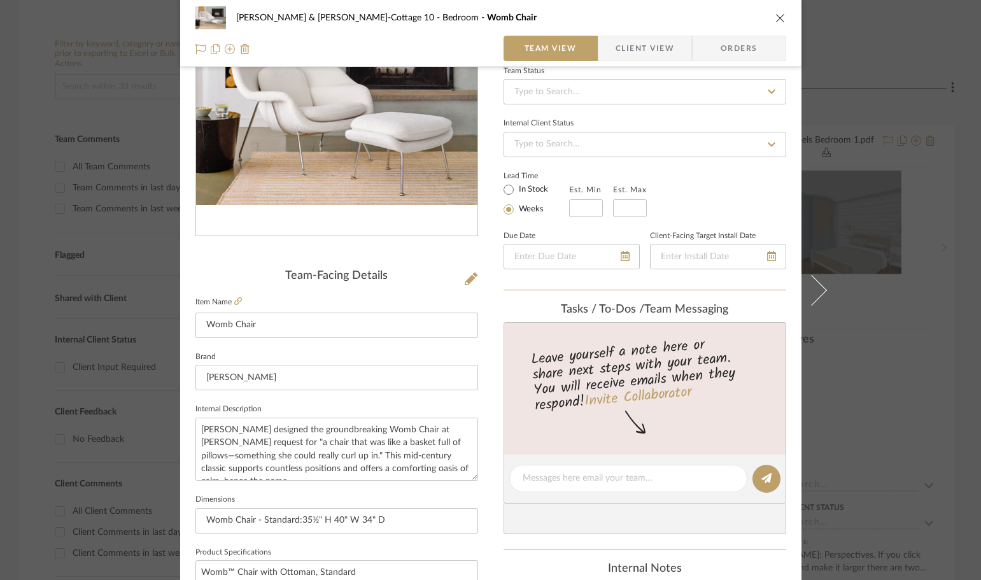
scroll to position [0, 0]
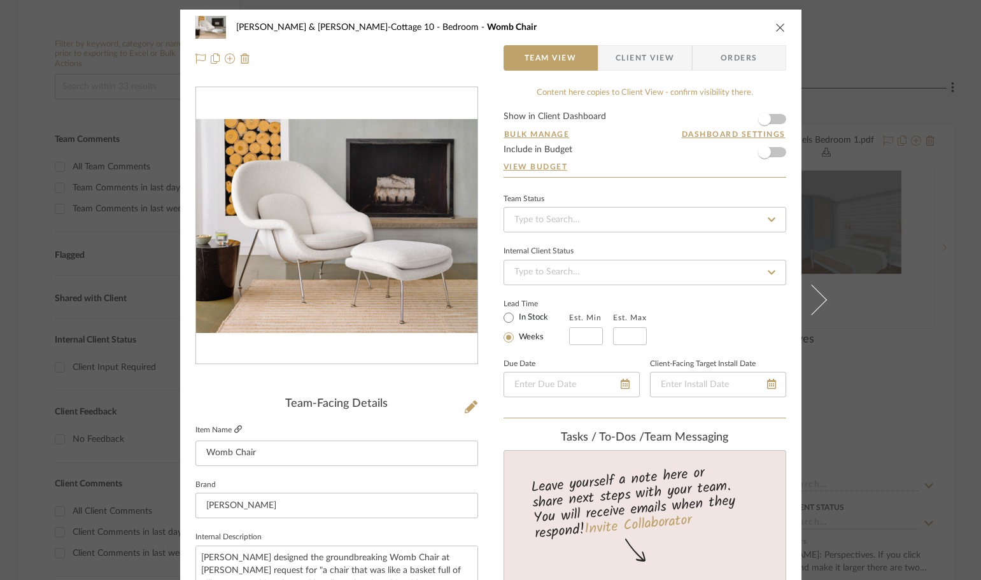
click at [234, 429] on icon at bounding box center [238, 429] width 8 height 8
